Goal: Task Accomplishment & Management: Use online tool/utility

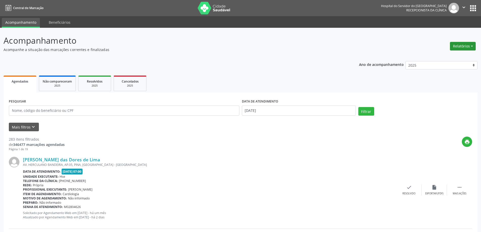
click at [460, 50] on button "Relatórios" at bounding box center [463, 46] width 26 height 9
click at [445, 57] on link "Agendamentos" at bounding box center [448, 56] width 54 height 7
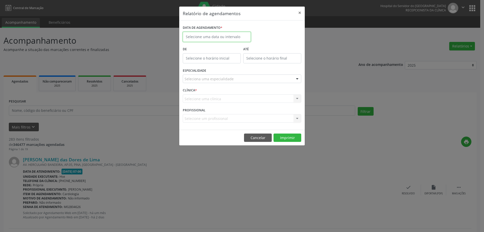
click at [213, 34] on input "text" at bounding box center [217, 37] width 68 height 10
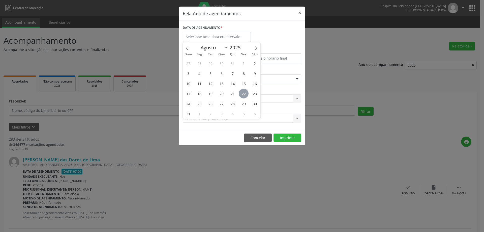
click at [247, 91] on span "22" at bounding box center [244, 94] width 10 height 10
type input "[DATE]"
click at [247, 91] on span "22" at bounding box center [244, 94] width 10 height 10
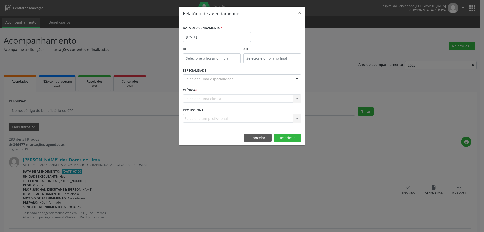
click at [234, 80] on div "Seleciona uma especialidade" at bounding box center [242, 78] width 119 height 9
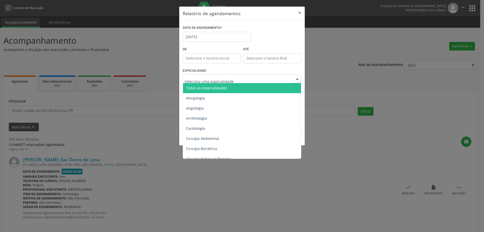
click at [235, 87] on span "Todas as especialidades" at bounding box center [242, 88] width 119 height 10
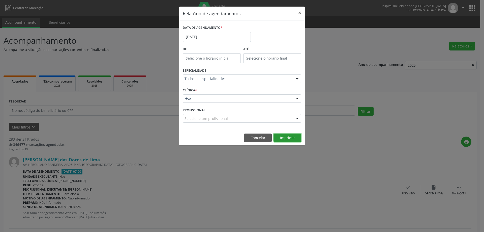
click at [280, 139] on button "Imprimir" at bounding box center [288, 137] width 28 height 9
click at [220, 36] on input "[DATE]" at bounding box center [217, 37] width 68 height 10
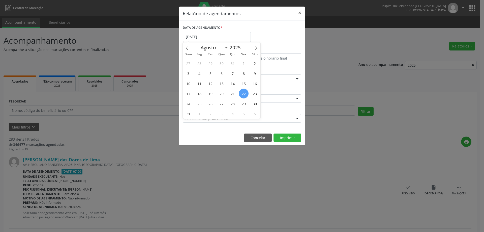
click at [244, 95] on span "22" at bounding box center [244, 94] width 10 height 10
type input "[DATE]"
click at [244, 95] on span "22" at bounding box center [244, 94] width 10 height 10
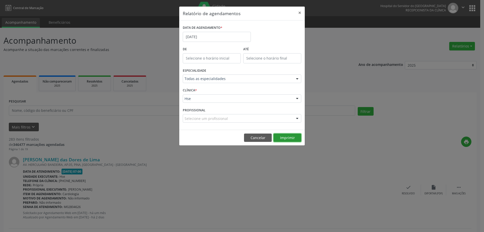
click at [294, 141] on button "Imprimir" at bounding box center [288, 137] width 28 height 9
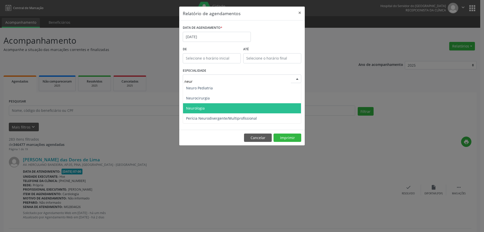
type input "neuro"
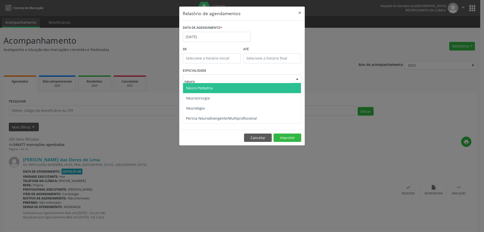
click at [221, 90] on span "Neuro Pediatria" at bounding box center [242, 88] width 118 height 10
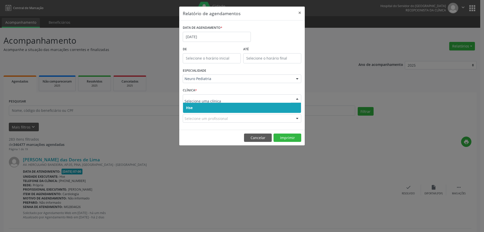
click at [216, 107] on span "Hse" at bounding box center [242, 108] width 118 height 10
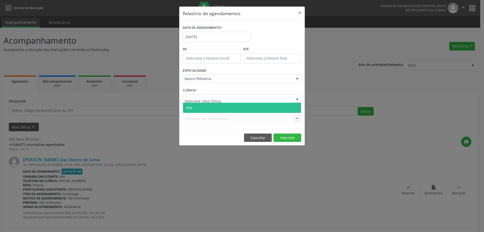
click at [224, 95] on div at bounding box center [242, 98] width 119 height 9
click at [213, 112] on span "Hse" at bounding box center [242, 108] width 118 height 10
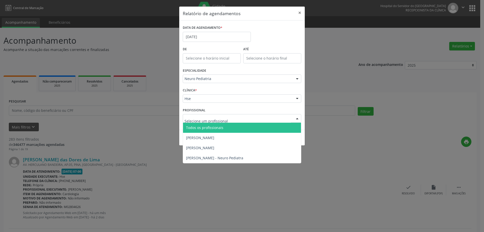
type input "n"
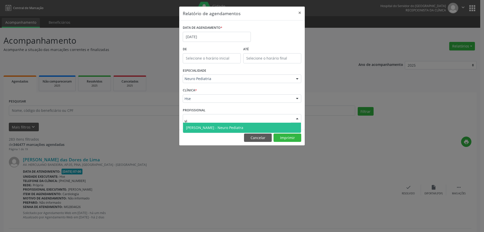
type input "vic"
click at [216, 128] on span "[PERSON_NAME] - Neuro Pediatra" at bounding box center [214, 127] width 57 height 5
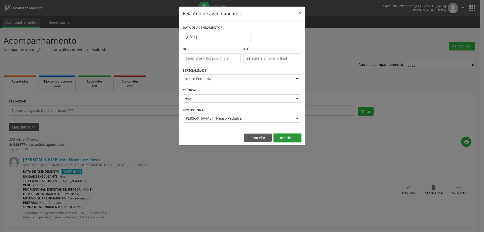
click at [287, 136] on button "Imprimir" at bounding box center [288, 137] width 28 height 9
